Goal: Transaction & Acquisition: Download file/media

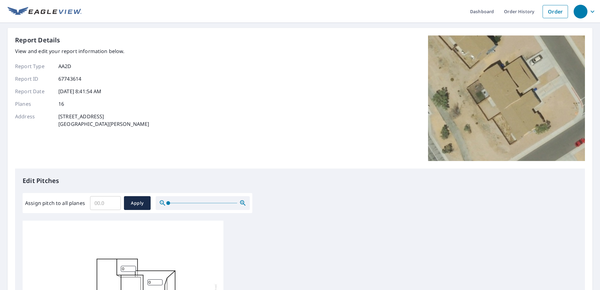
click at [576, 10] on div "button" at bounding box center [581, 12] width 14 height 14
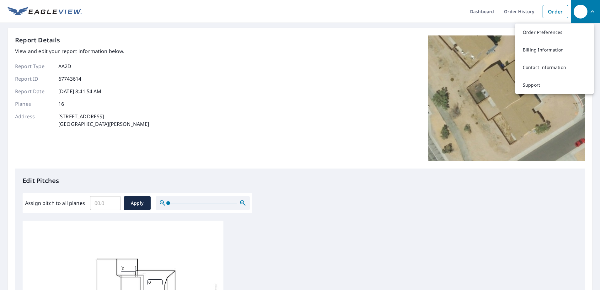
click at [576, 10] on div "button" at bounding box center [581, 12] width 14 height 14
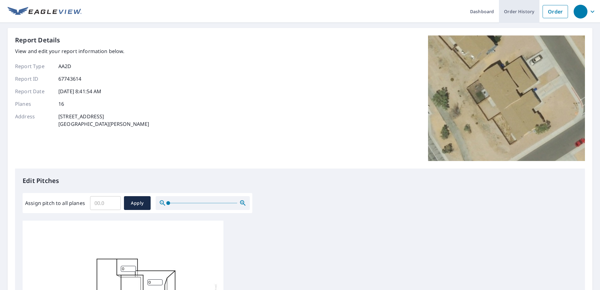
click at [520, 15] on link "Order History" at bounding box center [519, 11] width 40 height 23
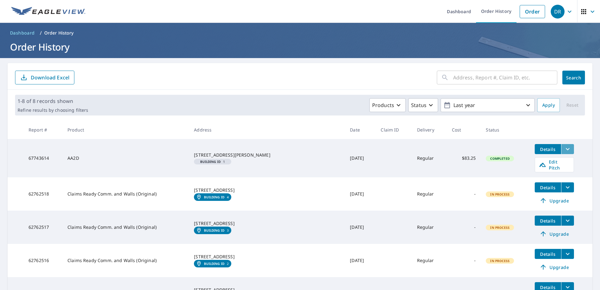
click at [564, 149] on icon "filesDropdownBtn-67743614" at bounding box center [568, 149] width 8 height 8
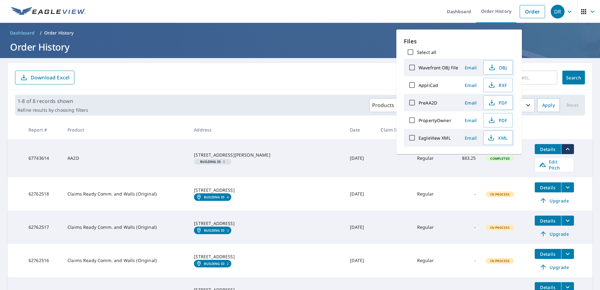
click at [414, 67] on input "Wavefront OBJ File" at bounding box center [411, 67] width 13 height 13
checkbox input "true"
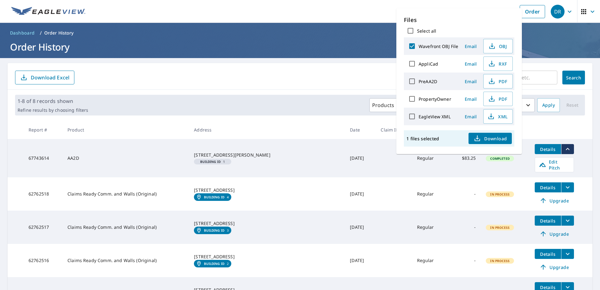
click at [414, 67] on input "AppliCad" at bounding box center [411, 63] width 13 height 13
checkbox input "true"
click at [414, 82] on input "PreAA2D" at bounding box center [411, 81] width 13 height 13
checkbox input "true"
click at [411, 98] on input "PropertyOwner" at bounding box center [411, 98] width 13 height 13
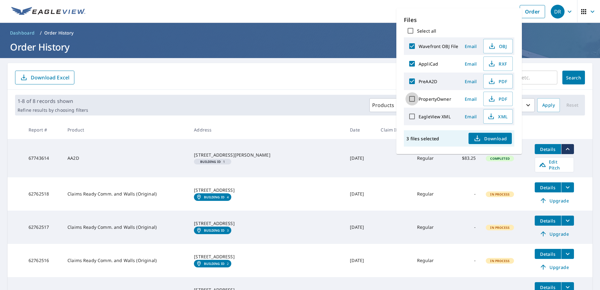
checkbox input "true"
click at [414, 117] on input "EagleView XML" at bounding box center [411, 116] width 13 height 13
checkbox input "true"
click at [480, 138] on icon "button" at bounding box center [478, 139] width 8 height 8
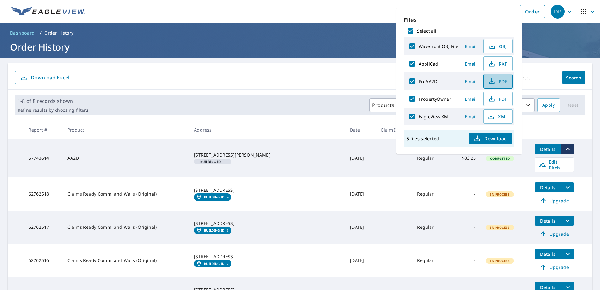
click at [492, 82] on icon "button" at bounding box center [492, 82] width 8 height 8
